Goal: Information Seeking & Learning: Learn about a topic

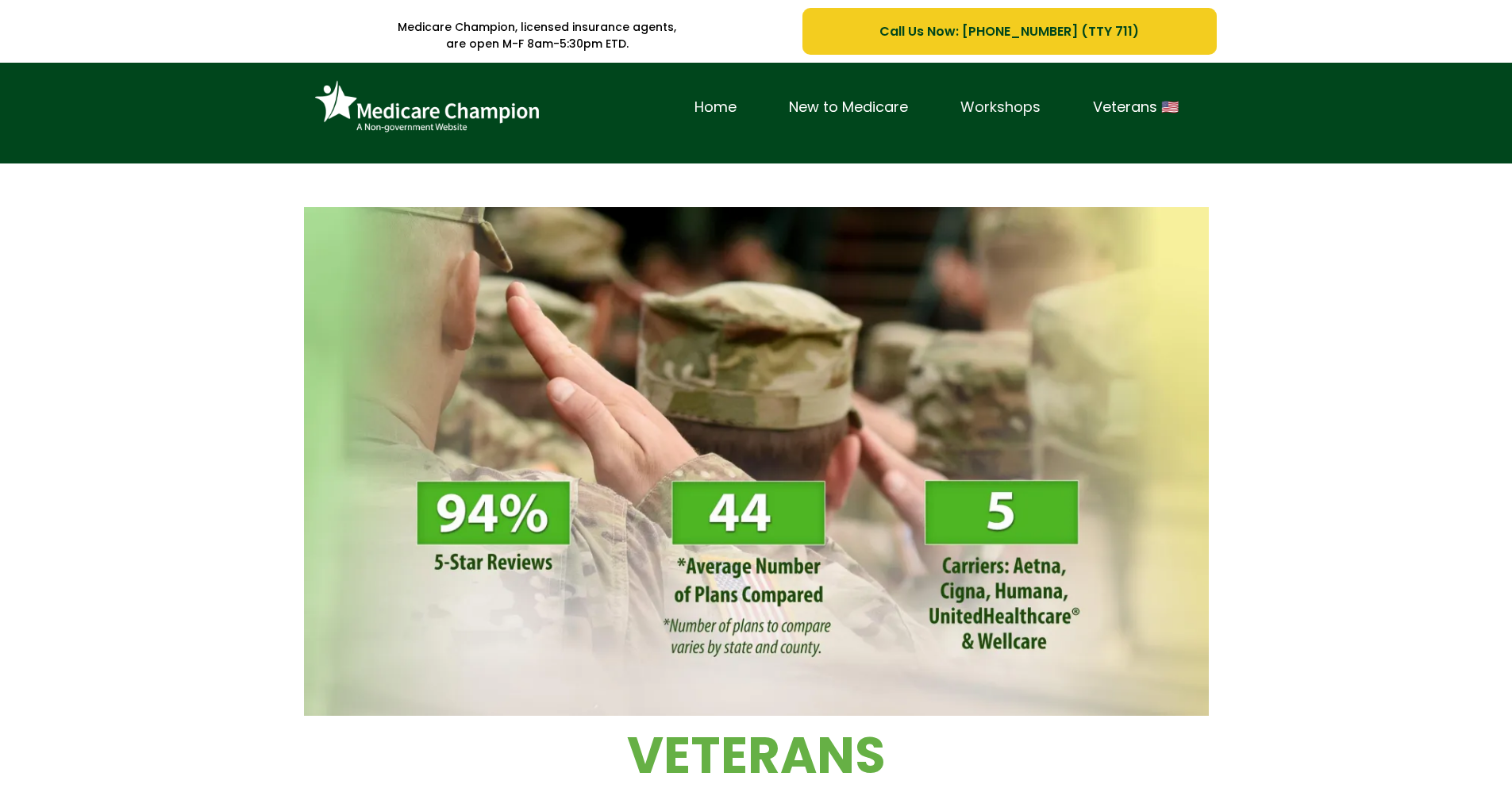
click at [1021, 108] on link "Workshops" at bounding box center [1001, 107] width 133 height 24
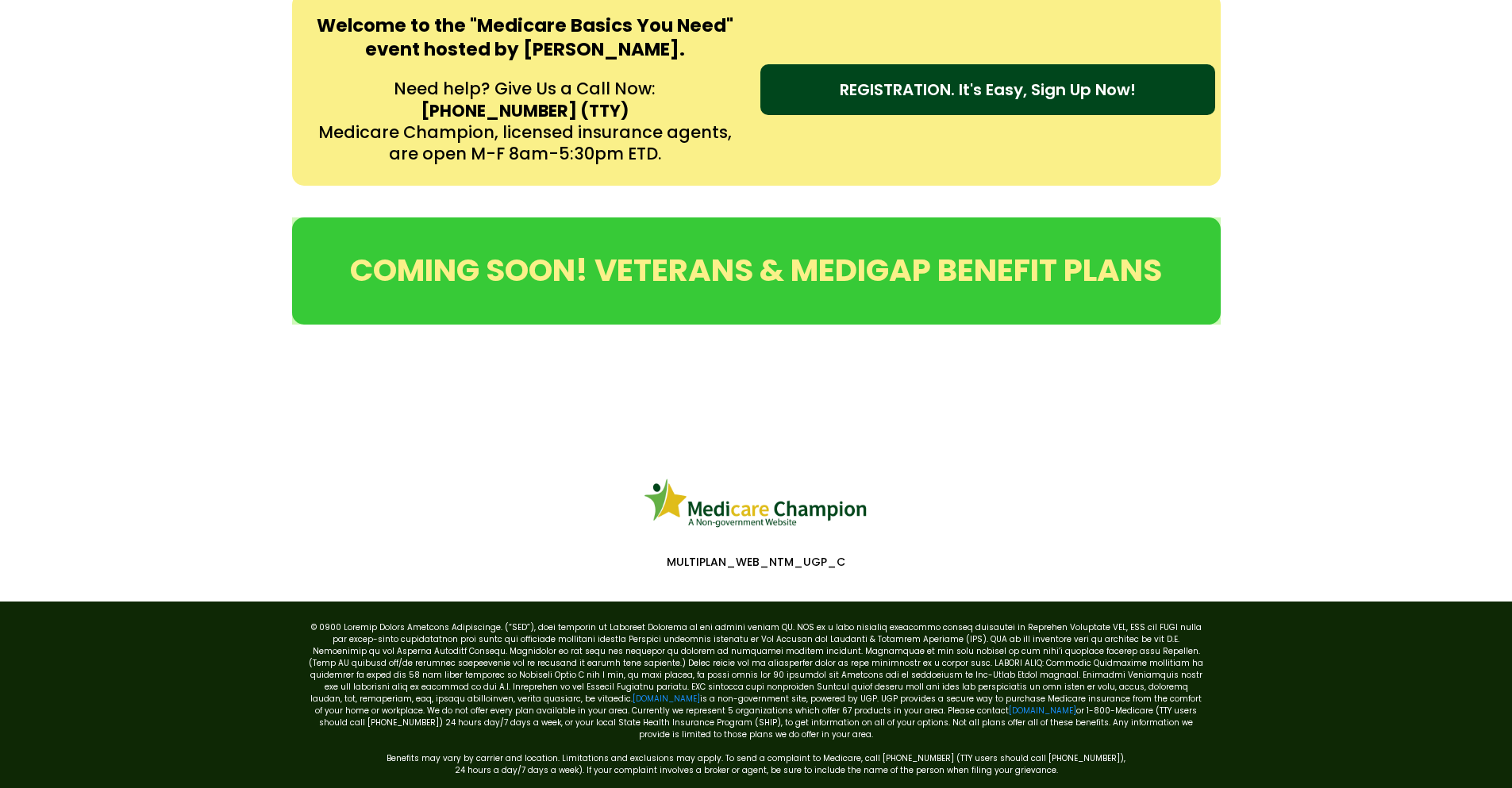
scroll to position [758, 0]
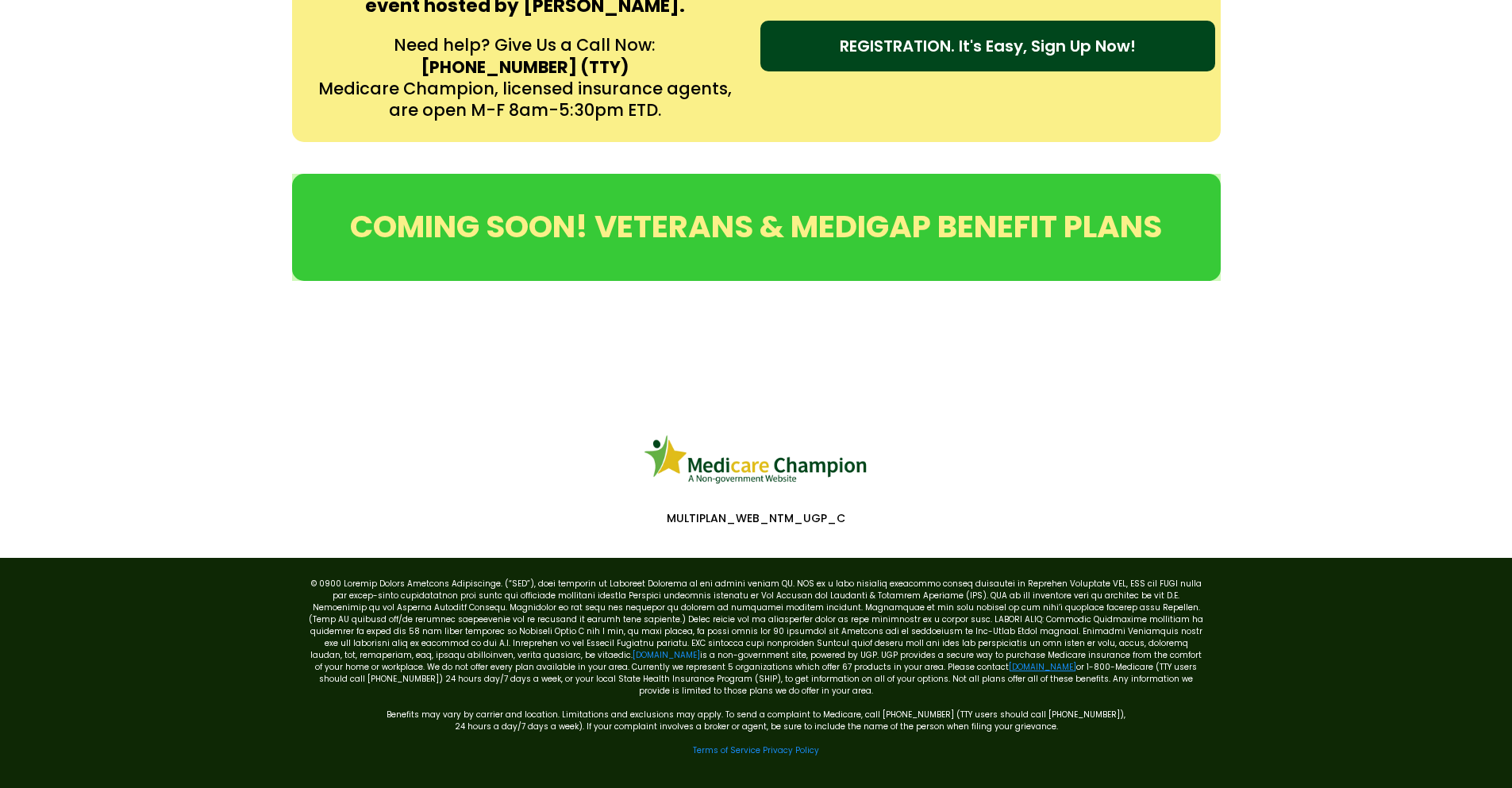
click at [1009, 667] on link "[DOMAIN_NAME]" at bounding box center [1042, 666] width 67 height 12
